Goal: Navigation & Orientation: Find specific page/section

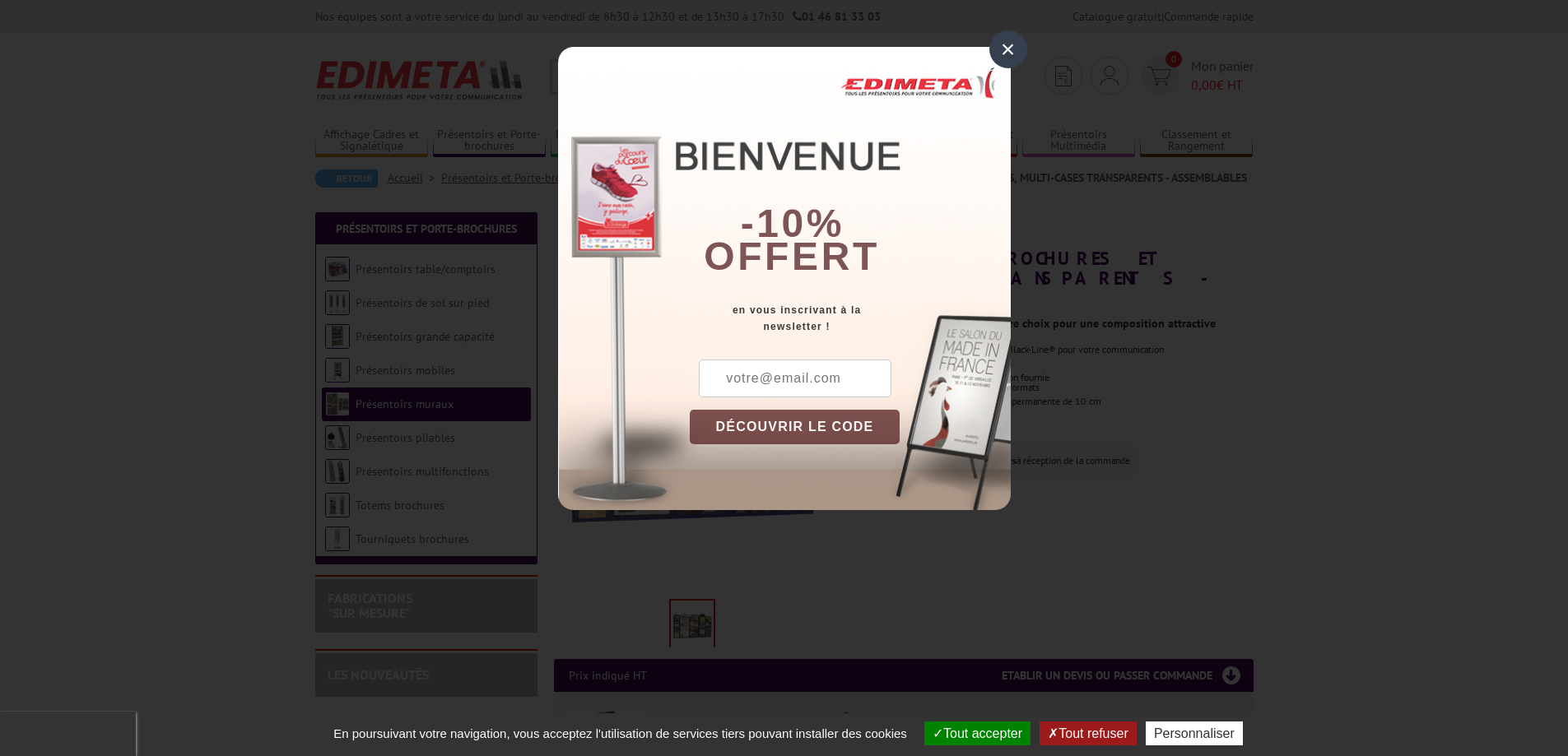
click at [1007, 45] on div "×" at bounding box center [1008, 50] width 38 height 38
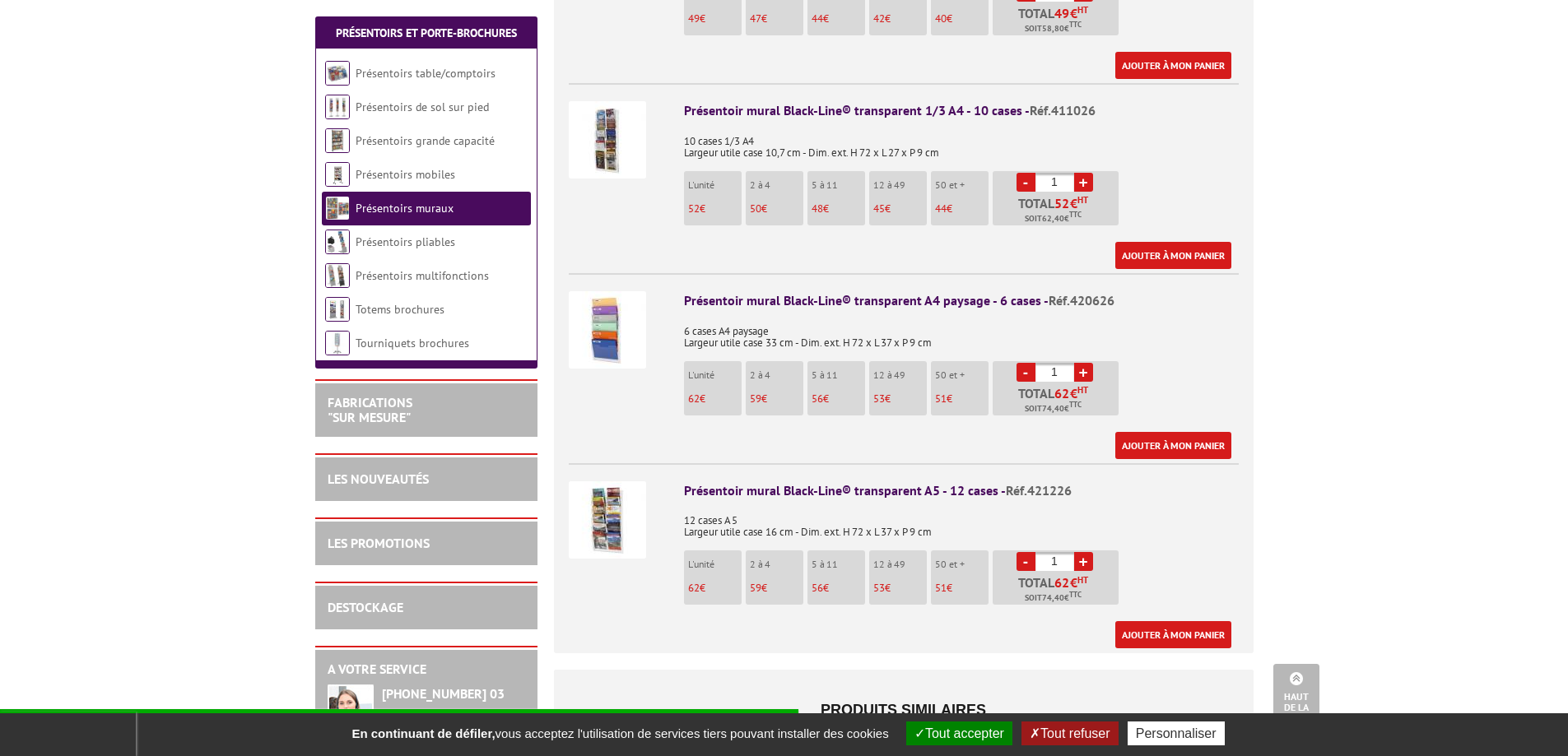
scroll to position [1069, 0]
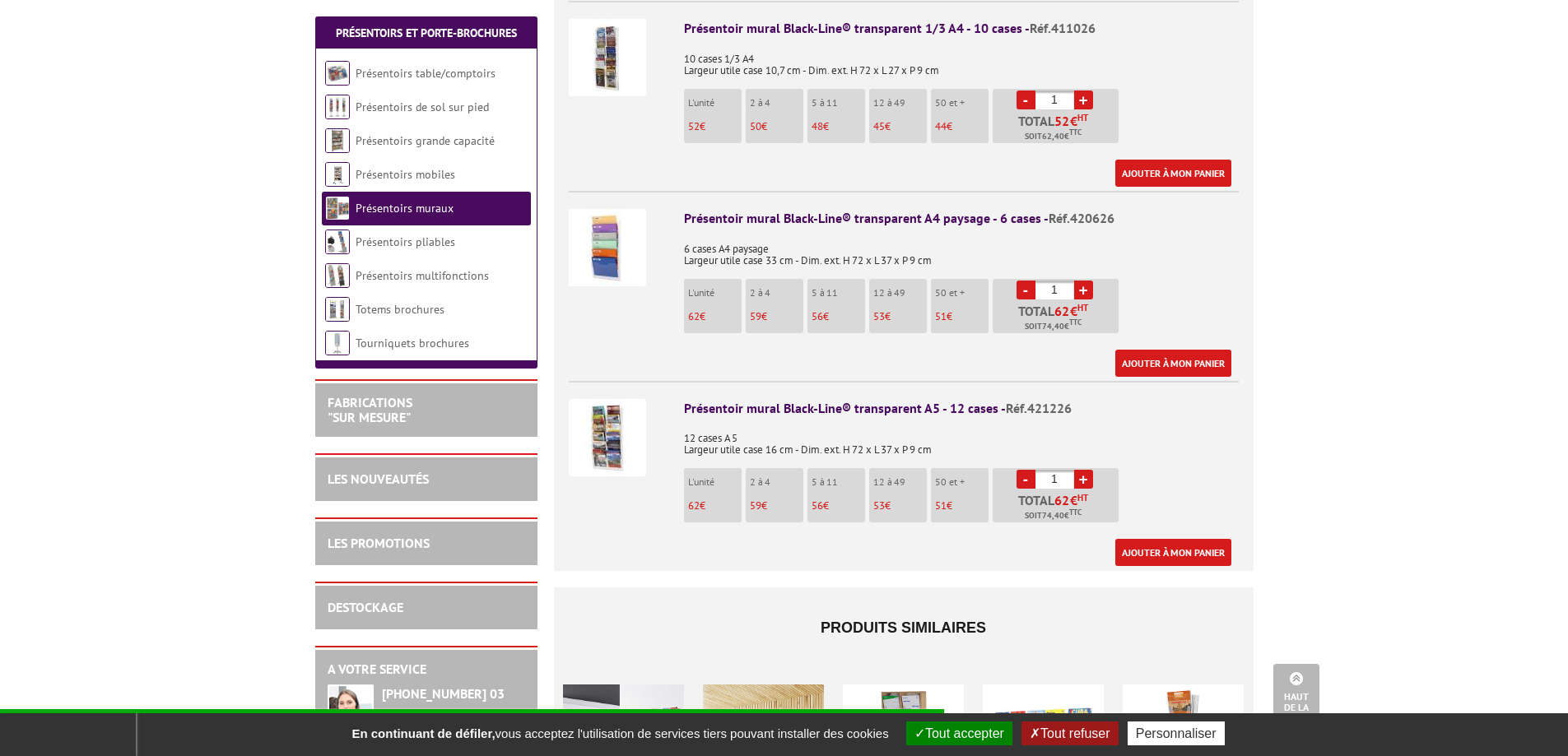
click at [610, 411] on img at bounding box center [606, 437] width 77 height 77
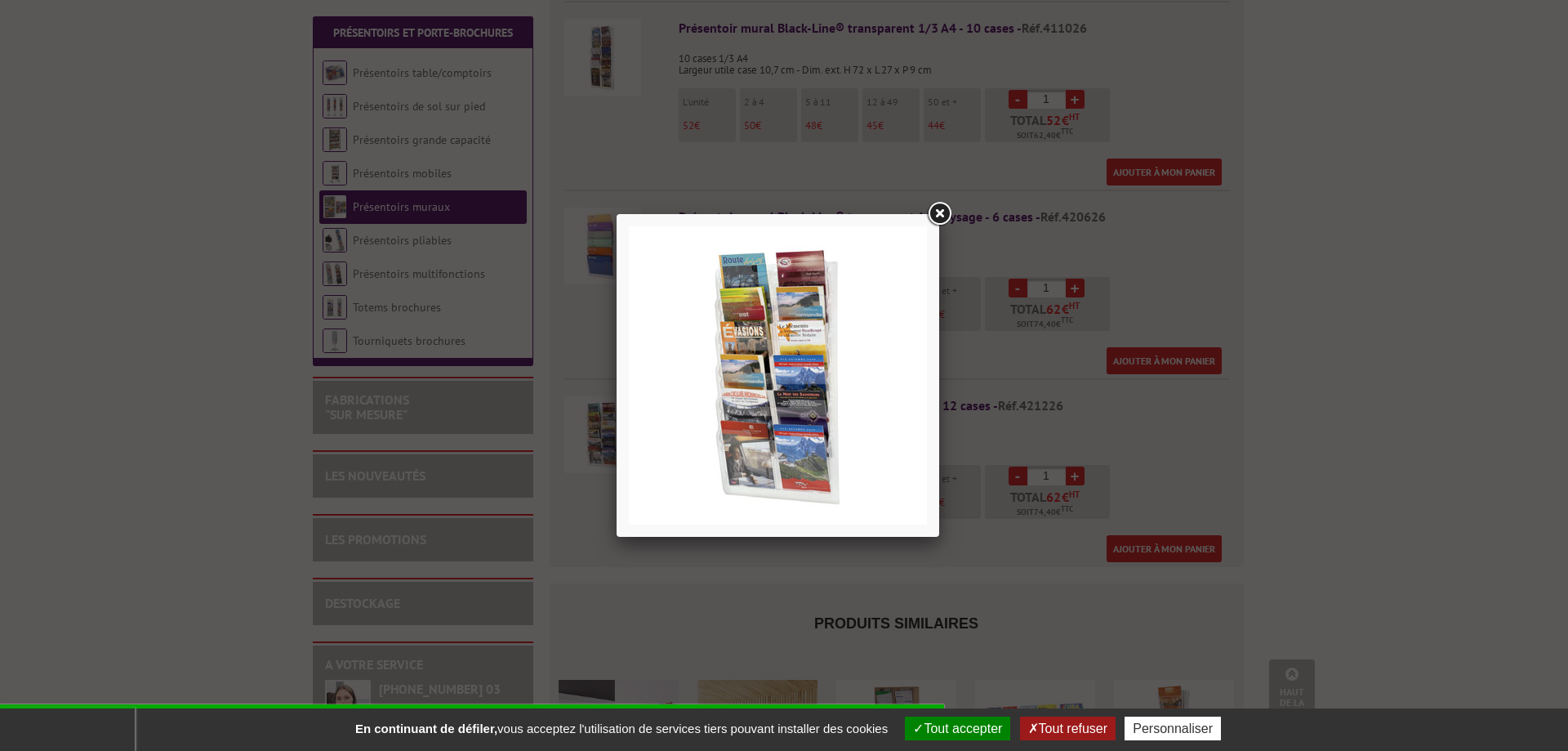
click at [783, 471] on img at bounding box center [778, 376] width 299 height 299
click at [455, 268] on div at bounding box center [784, 376] width 1568 height 751
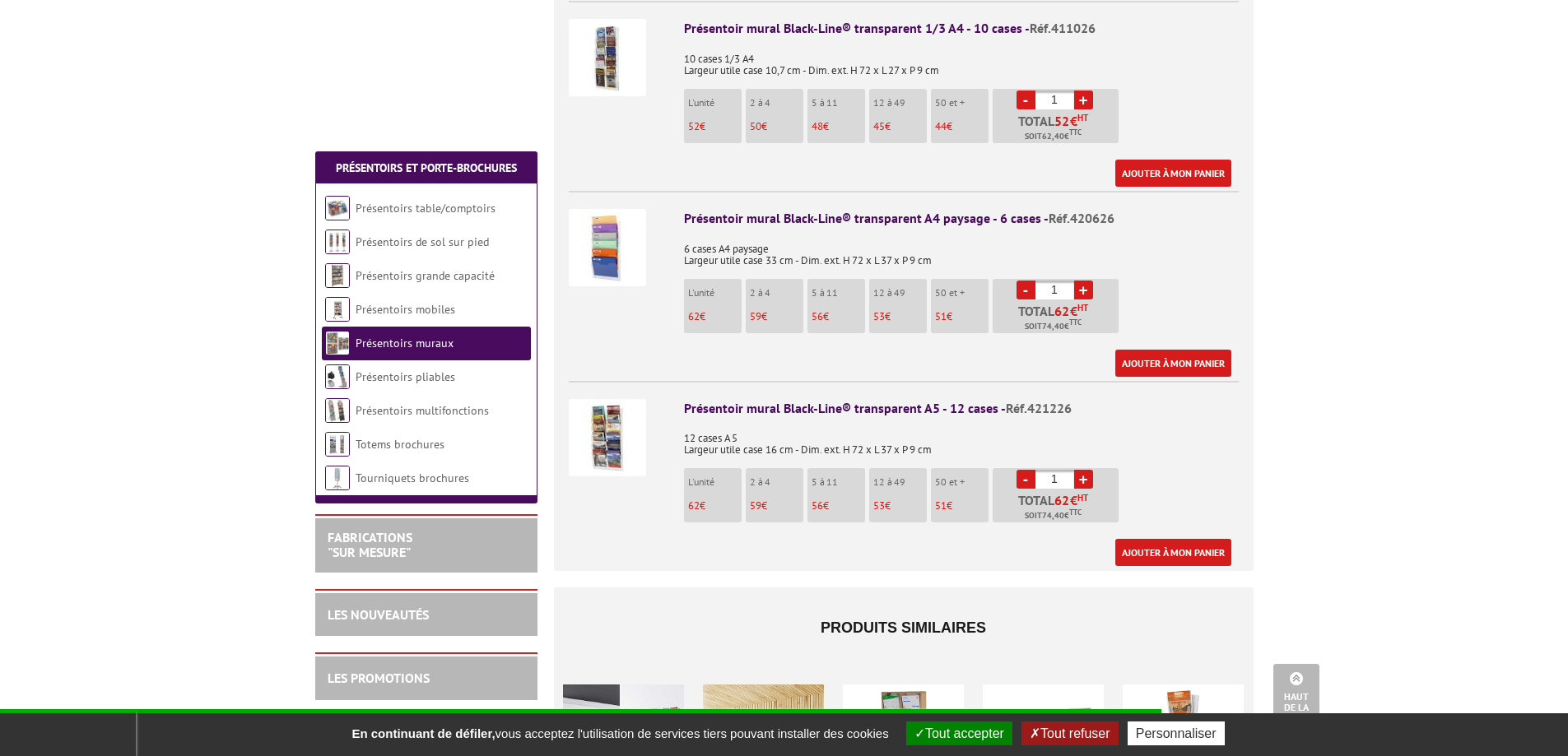
scroll to position [1398, 0]
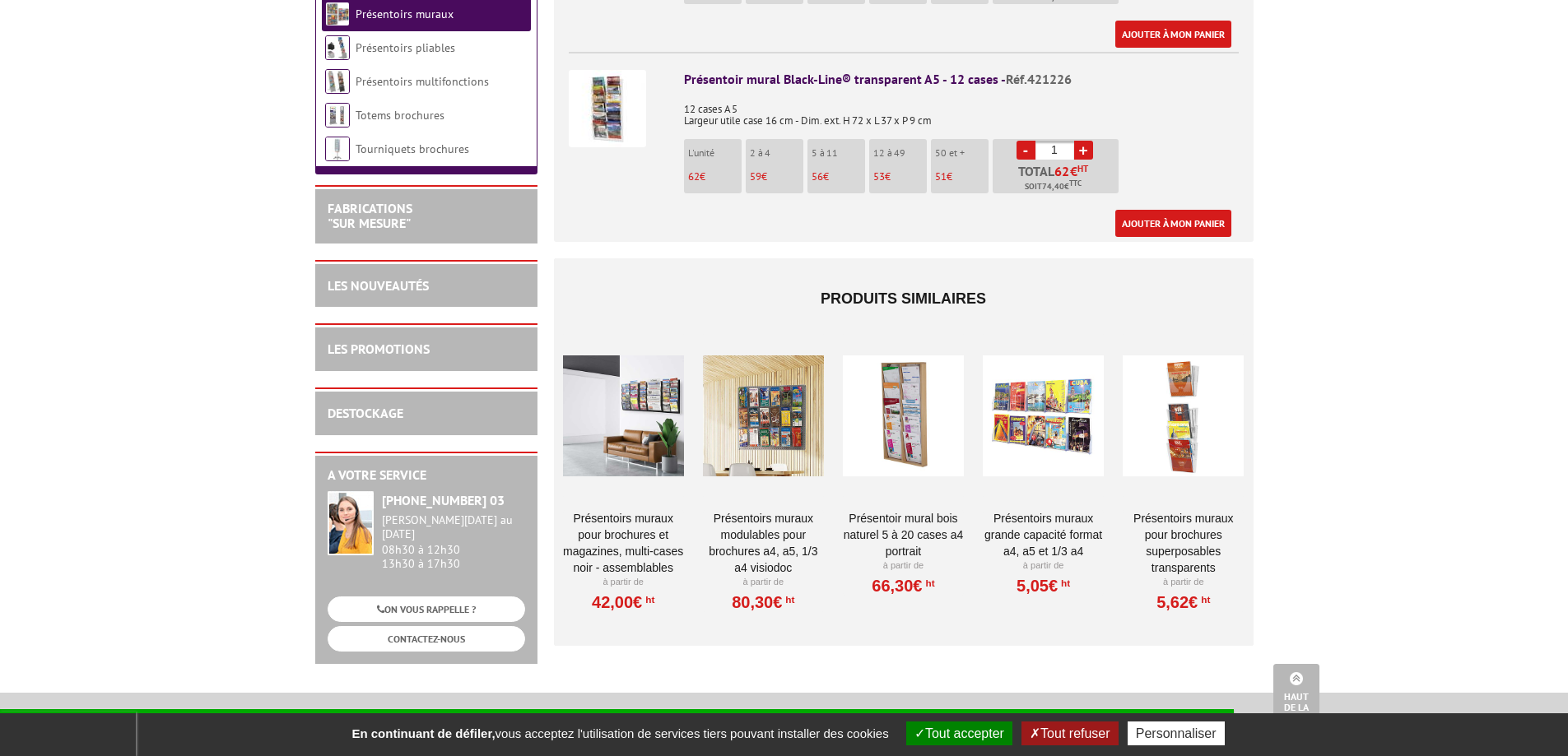
click at [648, 371] on div at bounding box center [623, 415] width 121 height 164
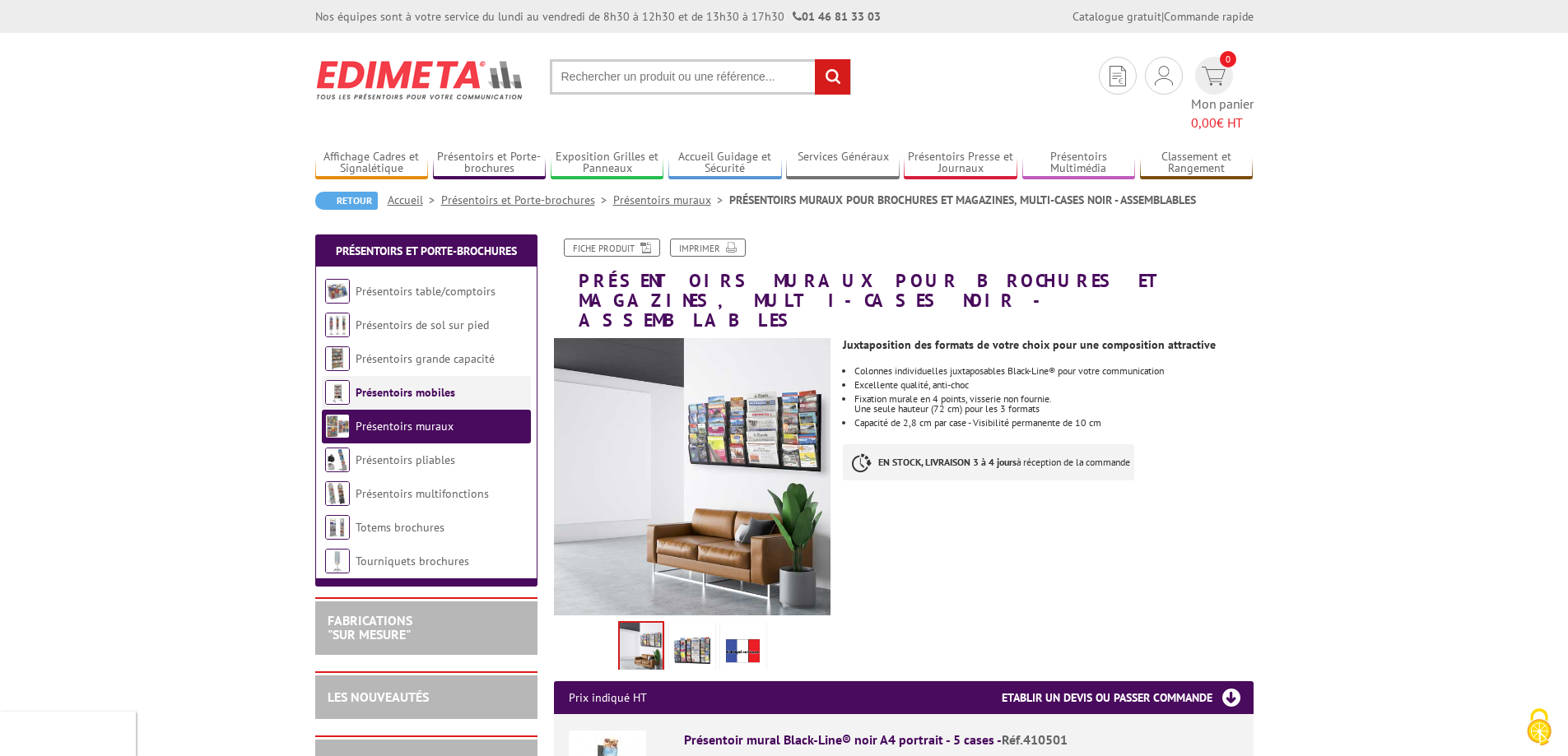
click at [424, 385] on link "Présentoirs mobiles" at bounding box center [405, 392] width 99 height 15
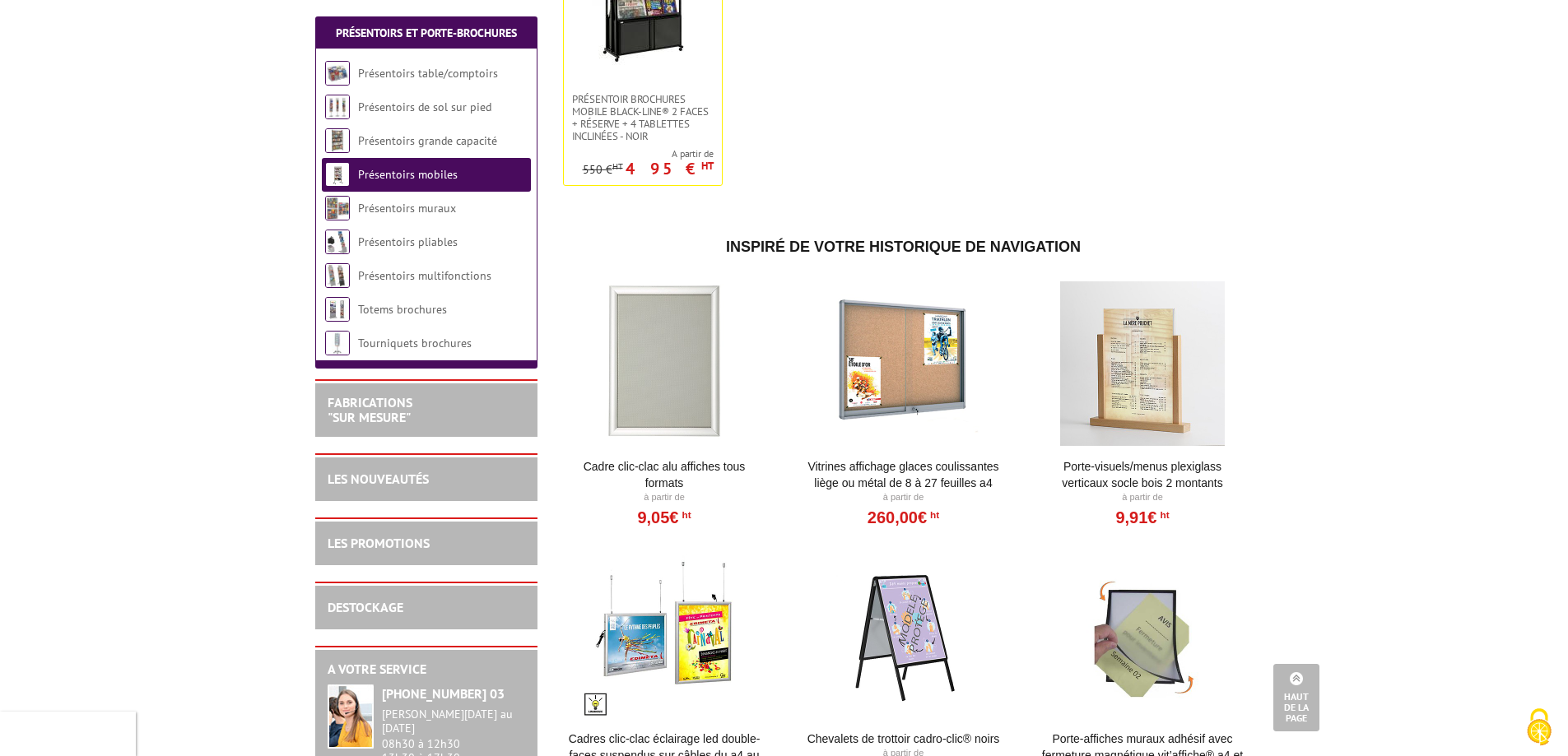
scroll to position [823, 0]
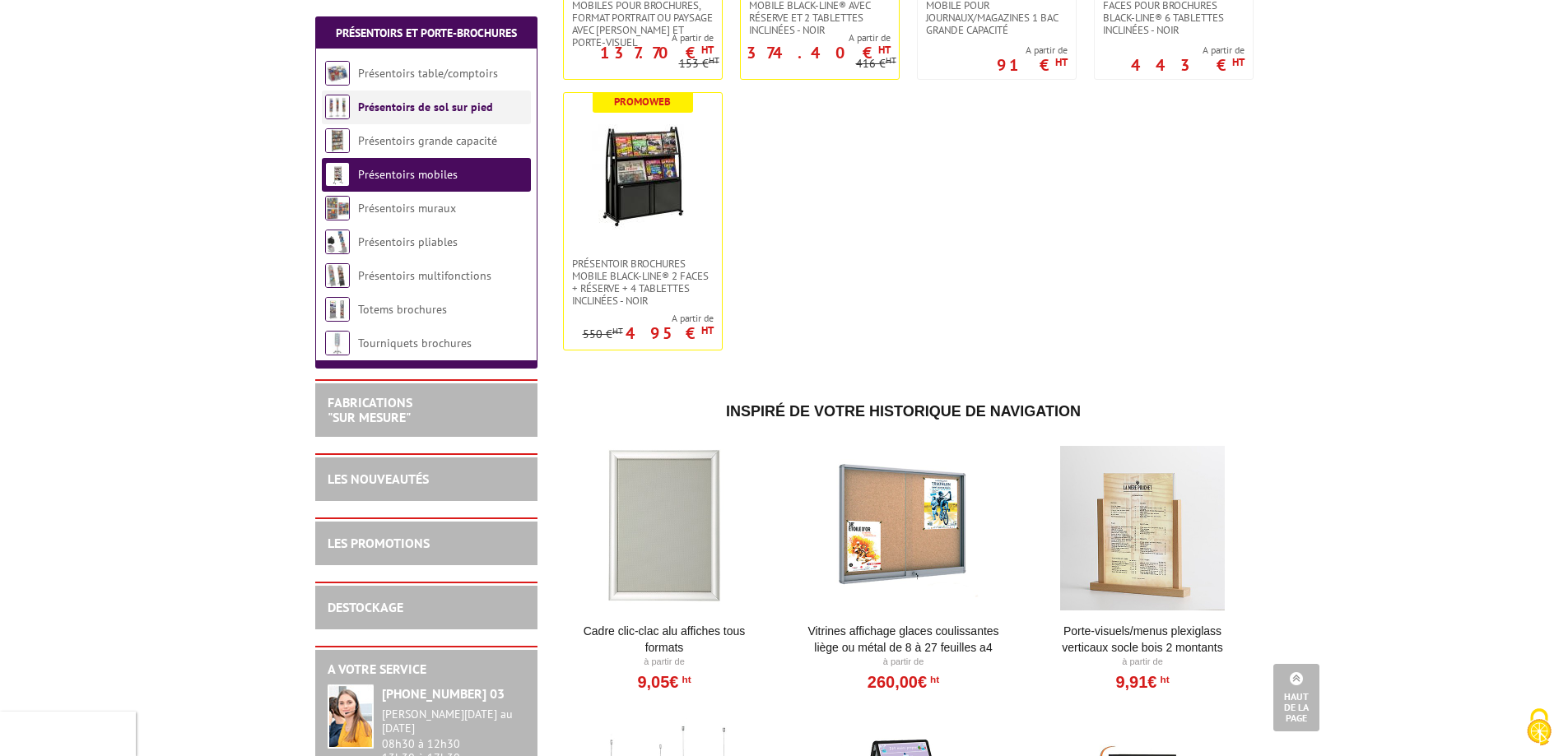
click at [499, 103] on li "Présentoirs de sol sur pied" at bounding box center [426, 107] width 209 height 33
click at [472, 104] on link "Présentoirs de sol sur pied" at bounding box center [425, 107] width 135 height 15
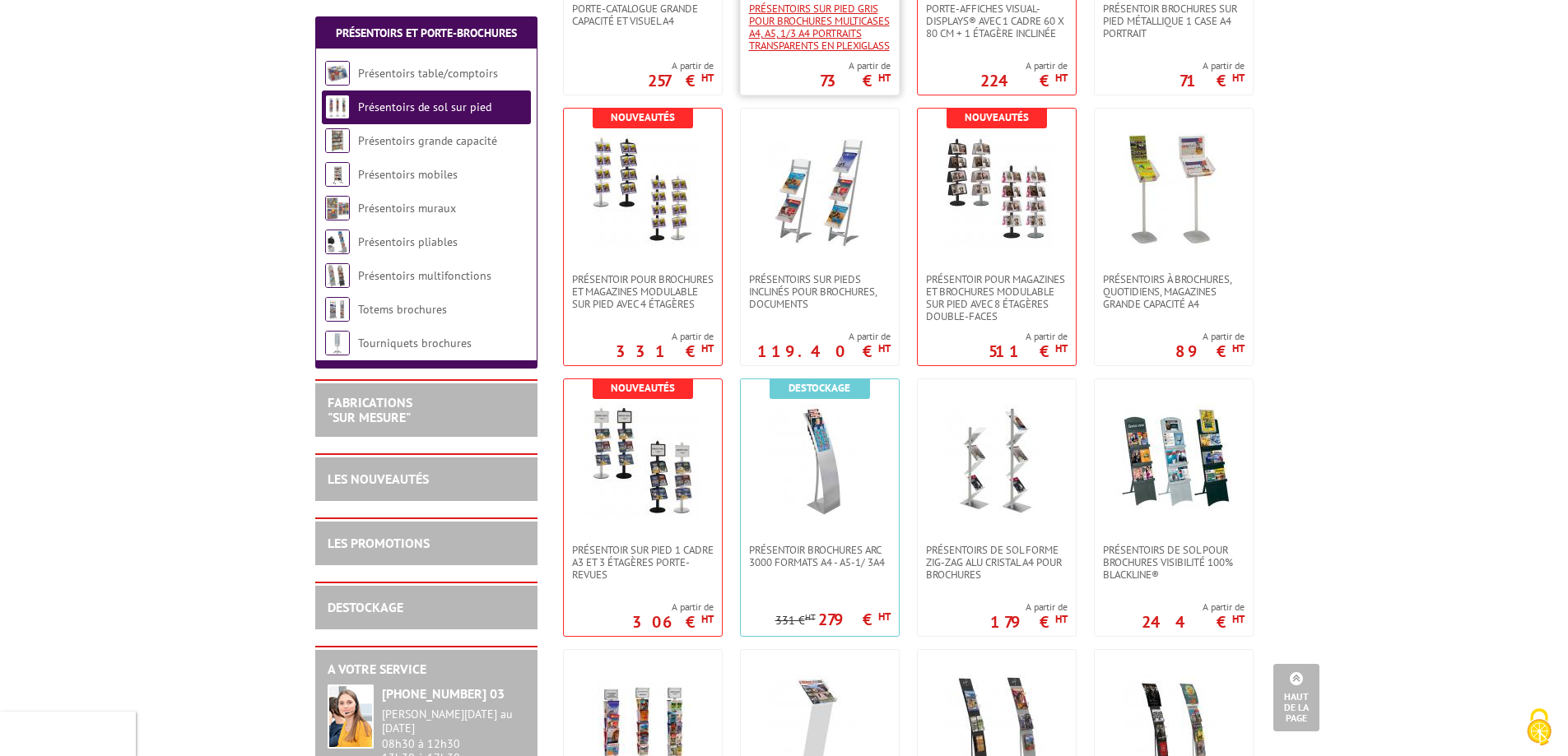
scroll to position [741, 0]
